Goal: Task Accomplishment & Management: Complete application form

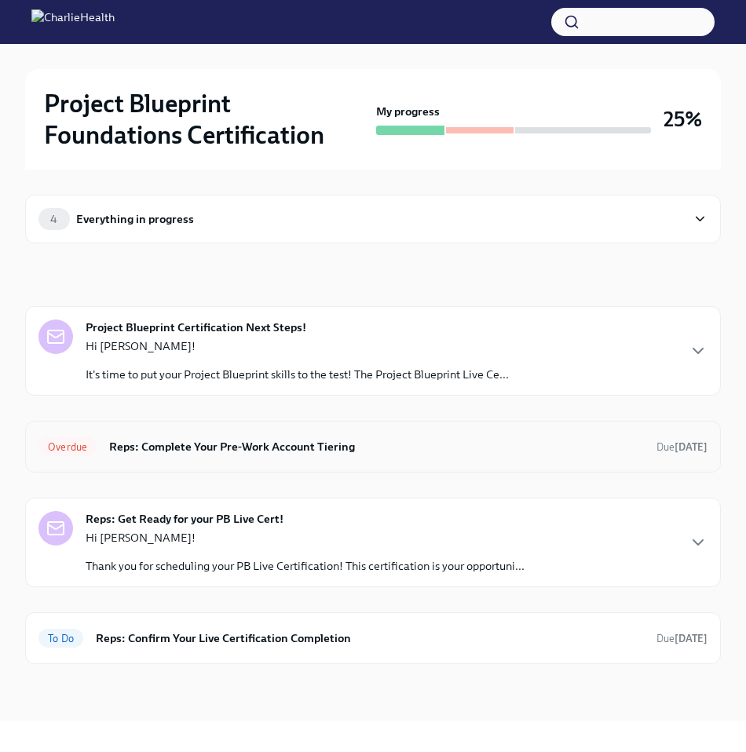
click at [283, 451] on h6 "Reps: Complete Your Pre-Work Account Tiering" at bounding box center [376, 446] width 535 height 17
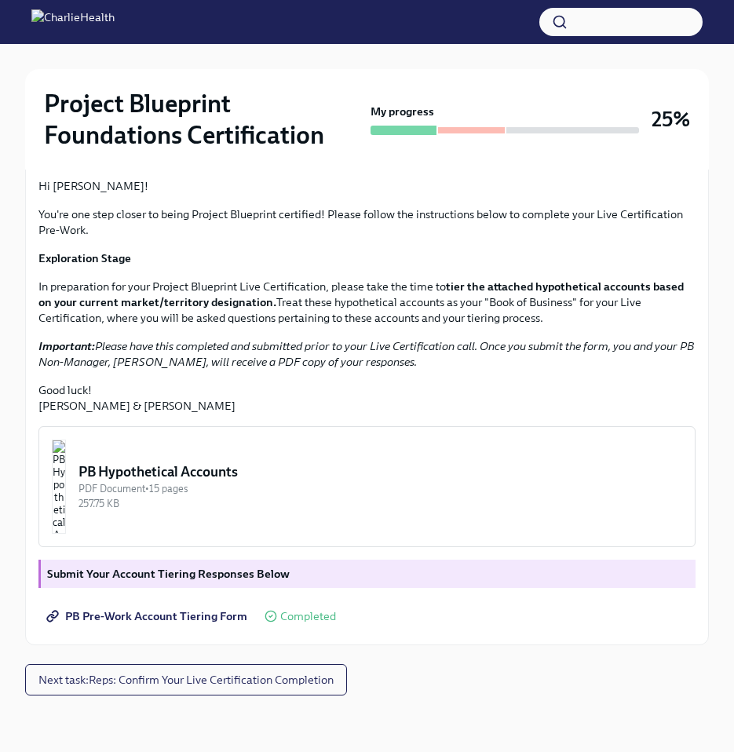
scroll to position [349, 0]
click at [192, 669] on button "Next task : Reps: Confirm Your Live Certification Completion" at bounding box center [186, 679] width 322 height 31
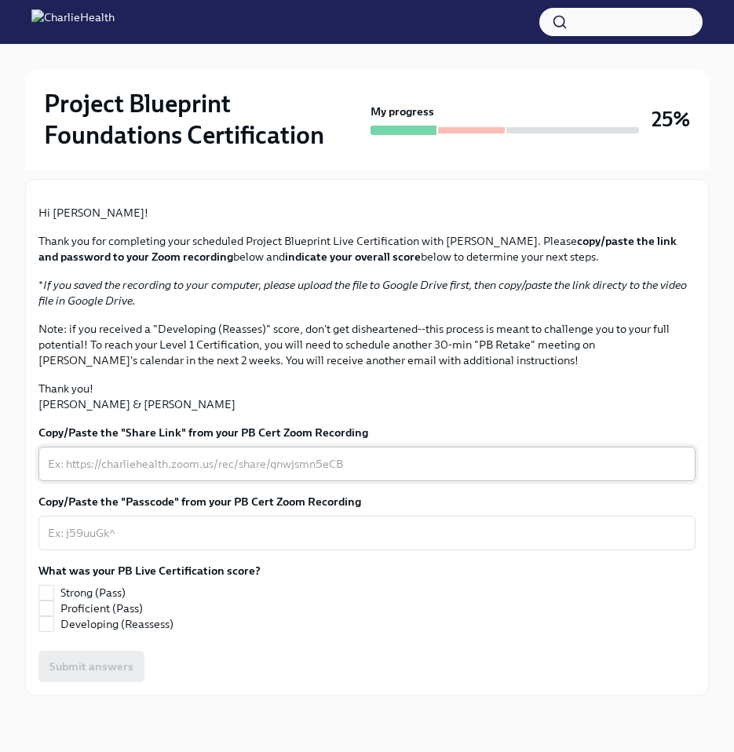
scroll to position [290, 0]
click at [55, 601] on label "Strong (Pass)" at bounding box center [143, 593] width 210 height 16
click at [53, 600] on input "Strong (Pass)" at bounding box center [46, 593] width 14 height 14
checkbox input "true"
click at [108, 473] on textarea "Copy/Paste the "Share Link" from your PB Cert Zoom Recording" at bounding box center [367, 464] width 638 height 19
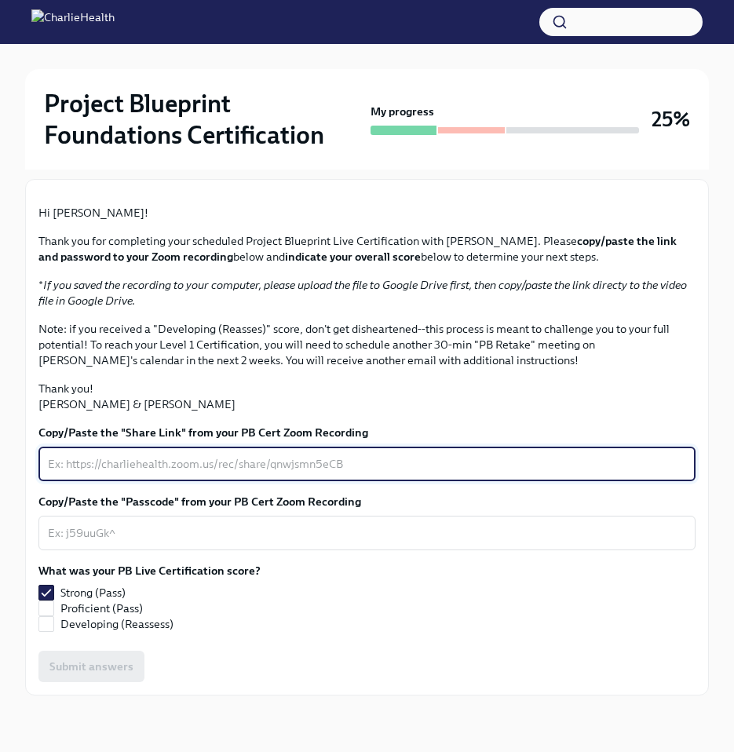
paste textarea "[URL][DOMAIN_NAME]"
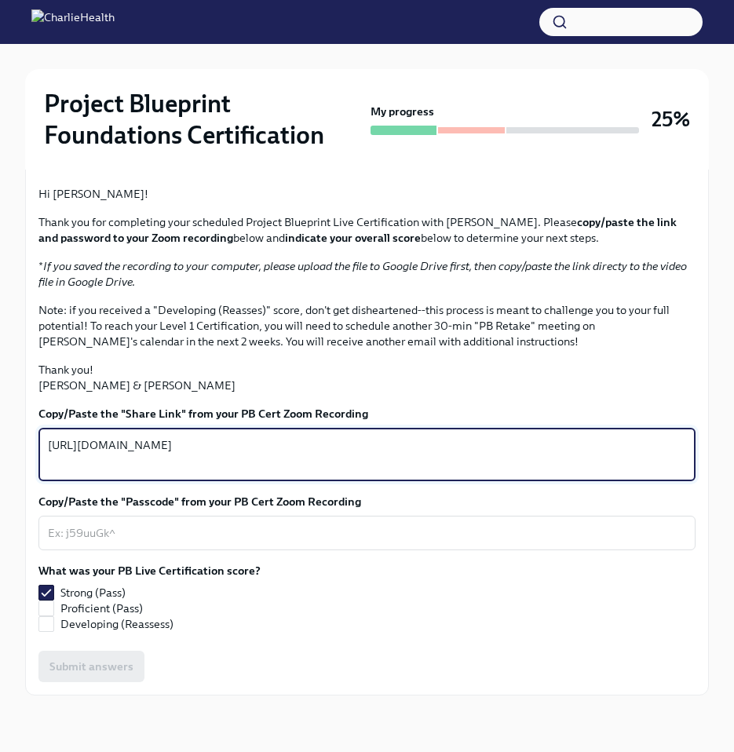
type textarea "[URL][DOMAIN_NAME]"
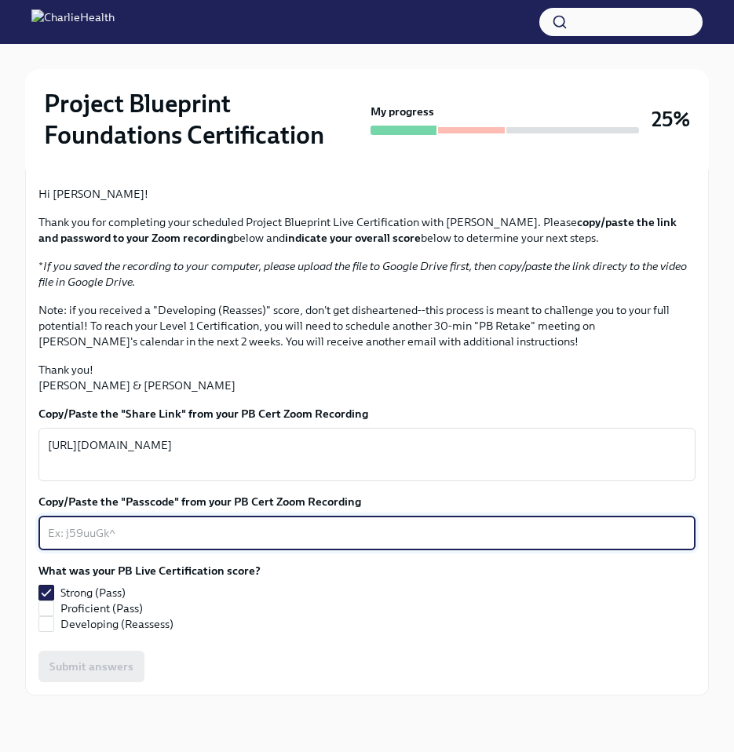
click at [177, 542] on textarea "Copy/Paste the "Passcode" from your PB Cert Zoom Recording" at bounding box center [367, 533] width 638 height 19
paste textarea "+eotQ2=U"
type textarea "+eotQ2=U"
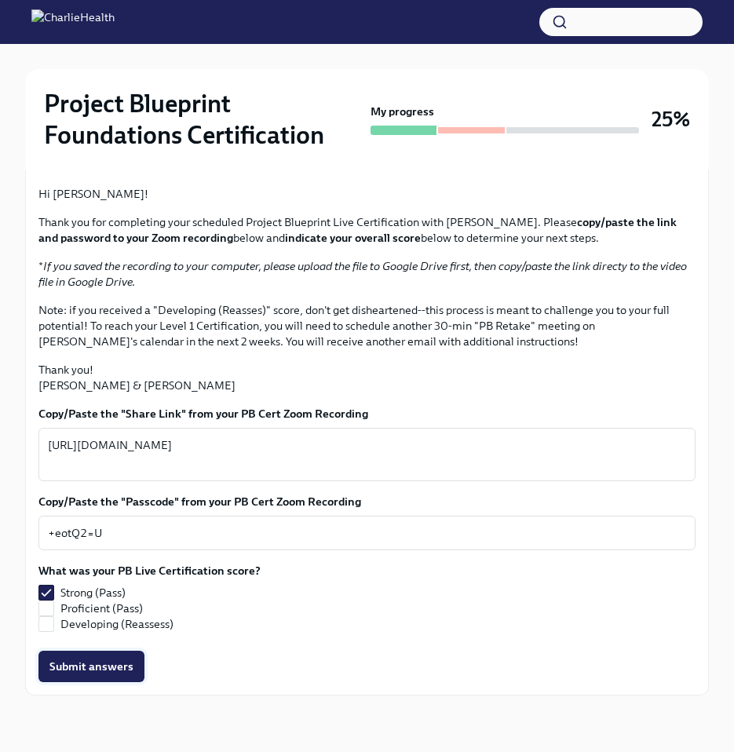
click at [108, 665] on span "Submit answers" at bounding box center [91, 667] width 84 height 16
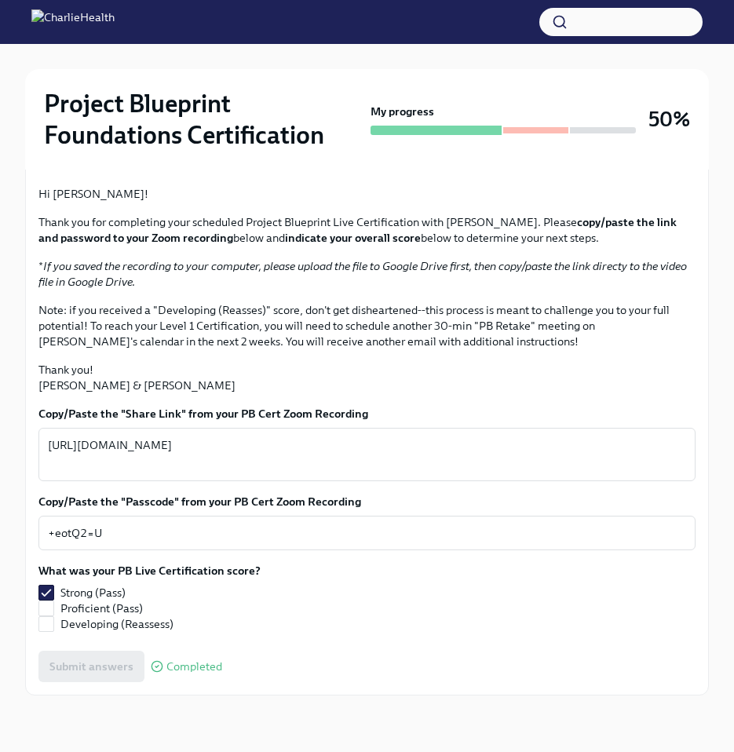
scroll to position [312, 0]
